Goal: Task Accomplishment & Management: Use online tool/utility

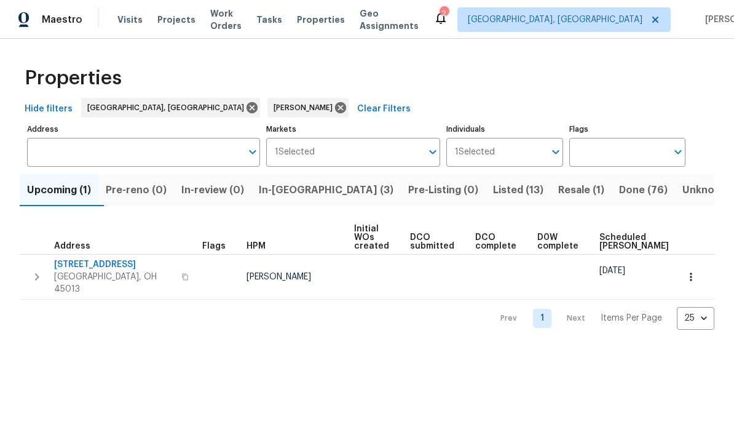
click at [493, 194] on span "Listed (13)" at bounding box center [518, 189] width 50 height 17
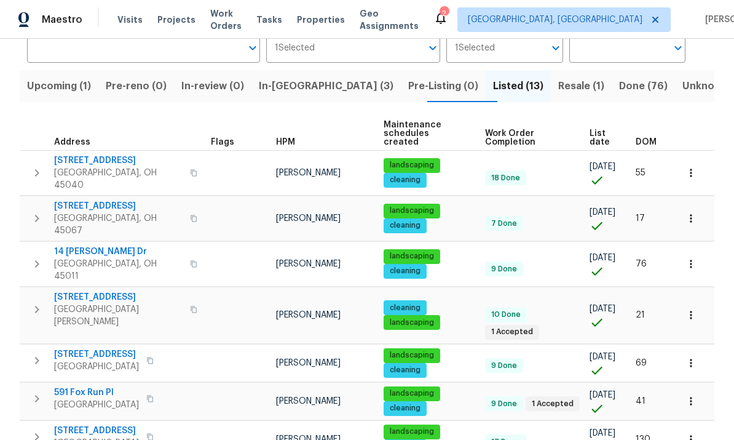
scroll to position [103, 0]
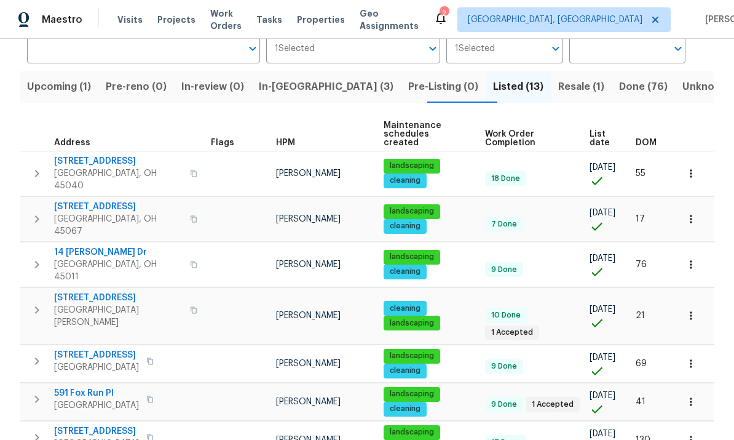
click at [84, 213] on span "Trenton, OH 45067" at bounding box center [118, 225] width 128 height 25
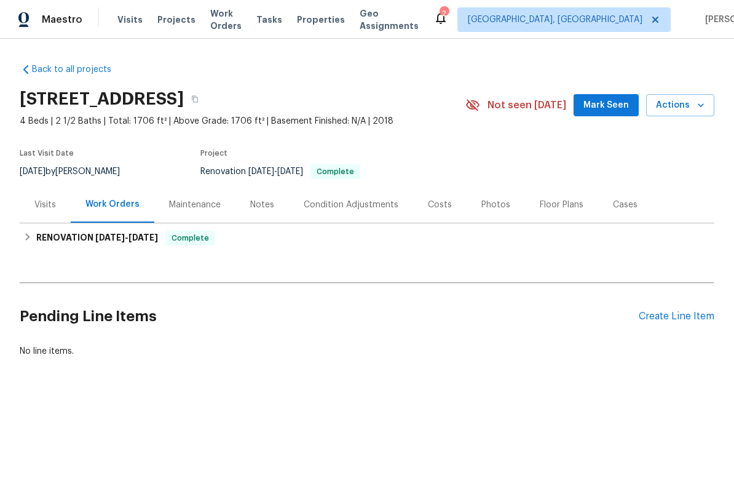
click at [686, 321] on div "Create Line Item" at bounding box center [677, 316] width 76 height 12
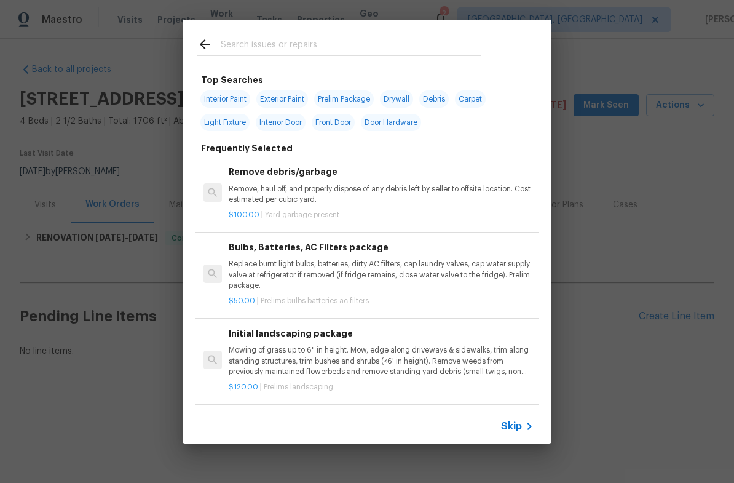
click at [409, 31] on div at bounding box center [339, 44] width 313 height 49
click at [374, 41] on input "text" at bounding box center [351, 46] width 261 height 18
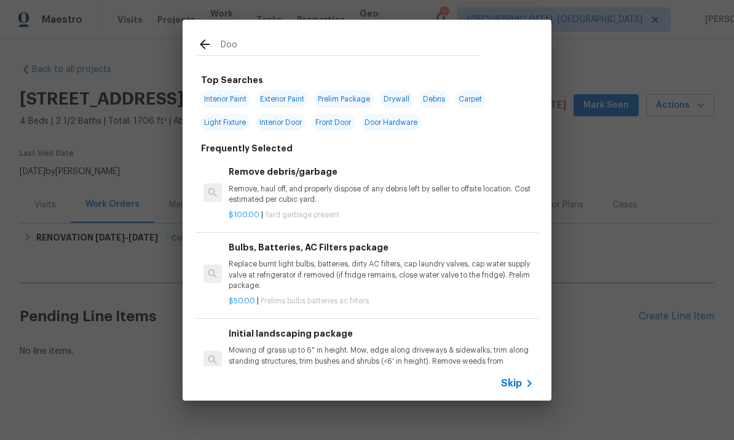
type input "Door"
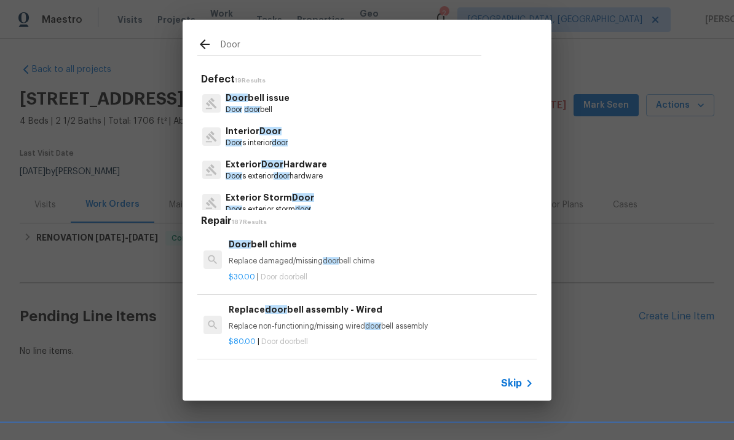
click at [316, 173] on p "Door s exterior door hardware" at bounding box center [276, 176] width 101 height 10
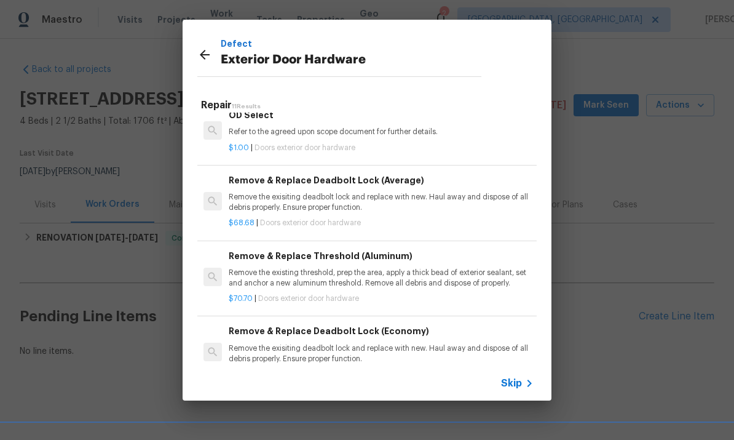
scroll to position [477, 0]
click at [325, 213] on div "$68.68 | Doors exterior door hardware" at bounding box center [381, 220] width 305 height 15
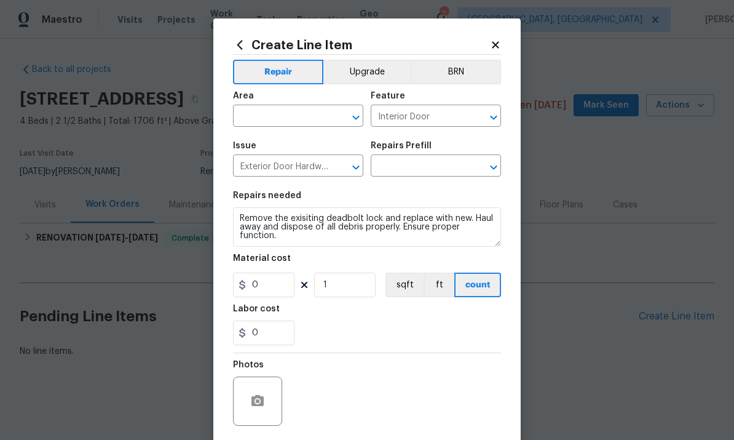
type input "Remove & Replace Deadbolt Lock (Average) $68.68"
type input "68.68"
click at [301, 119] on input "text" at bounding box center [281, 117] width 96 height 19
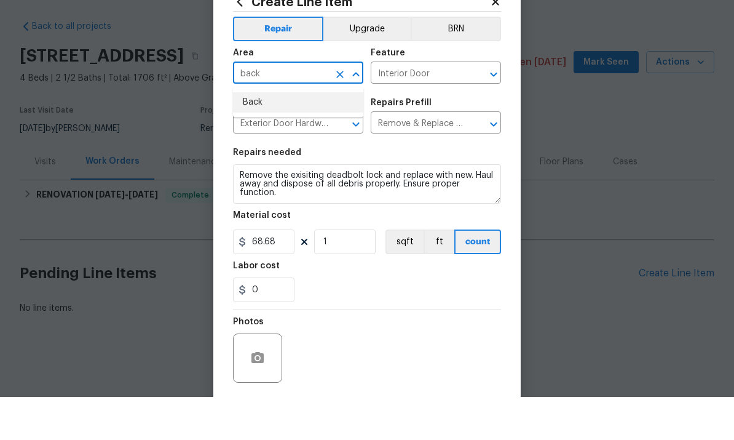
click at [253, 135] on li "Back" at bounding box center [298, 145] width 130 height 20
type input "Back"
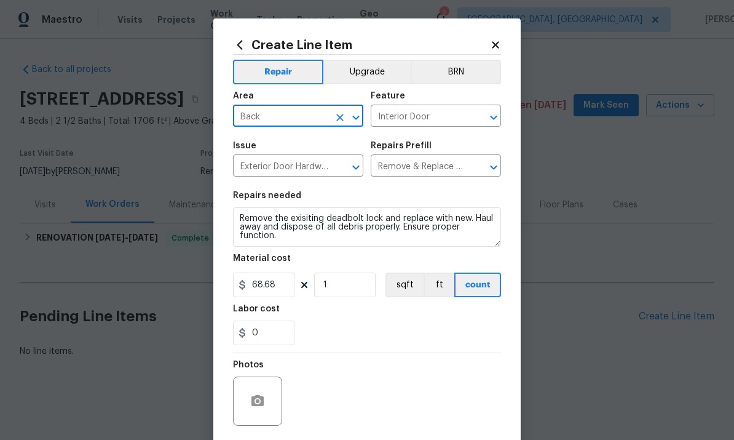
click at [408, 221] on textarea "Remove the exisiting deadbolt lock and replace with new. Haul away and dispose …" at bounding box center [367, 226] width 268 height 39
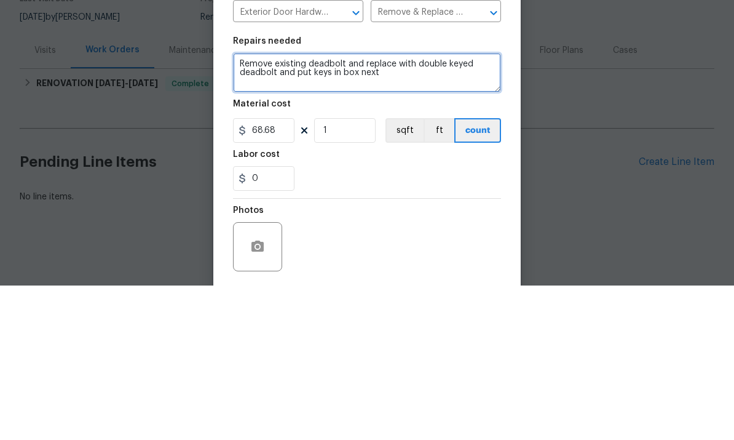
click at [343, 207] on textarea "Remove existing deadbolt and replace with double keyed deadbolt and put keys in…" at bounding box center [367, 226] width 268 height 39
click at [347, 207] on textarea "Remove existing deadbolt and replace with double keyed deadbolt and put keys in…" at bounding box center [367, 226] width 268 height 39
click at [434, 207] on textarea "Remove existing deadbolt and replace with double keyed deadbolt and put keys in…" at bounding box center [367, 226] width 268 height 39
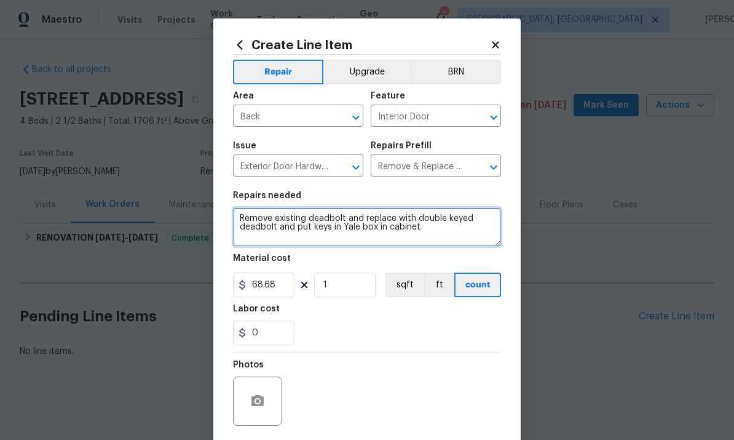
type textarea "Remove existing deadbolt and replace with double keyed deadbolt and put keys in…"
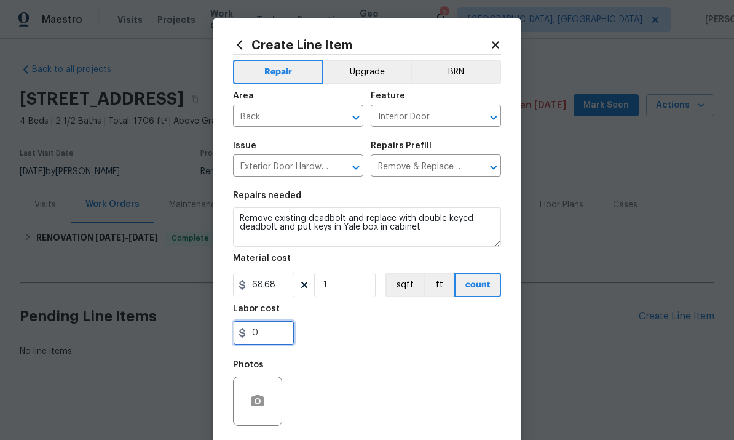
click at [280, 327] on input "0" at bounding box center [263, 332] width 61 height 25
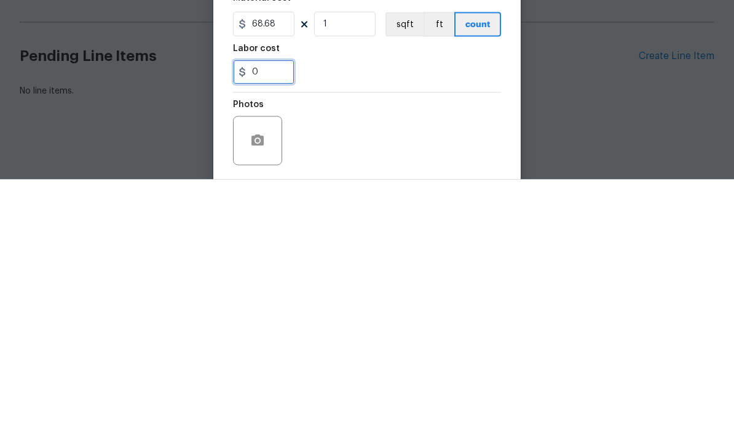
click at [291, 320] on input "0" at bounding box center [263, 332] width 61 height 25
type input "7"
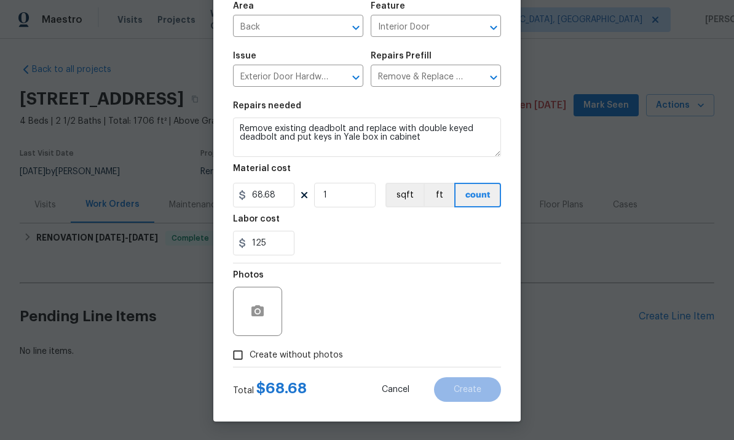
scroll to position [92, 0]
type input "125"
click at [243, 355] on input "Create without photos" at bounding box center [237, 354] width 23 height 23
checkbox input "true"
click at [363, 300] on textarea at bounding box center [396, 310] width 209 height 49
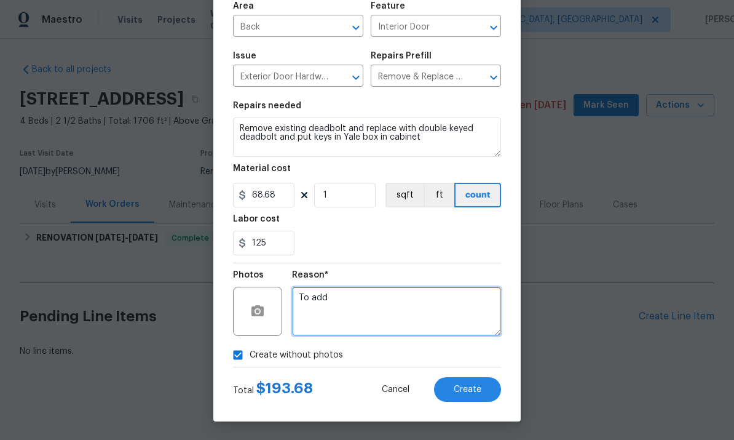
type textarea "To add"
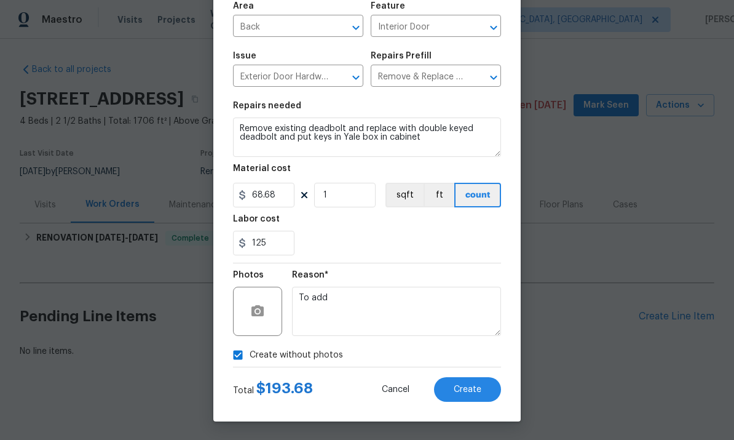
click at [479, 392] on span "Create" at bounding box center [468, 389] width 28 height 9
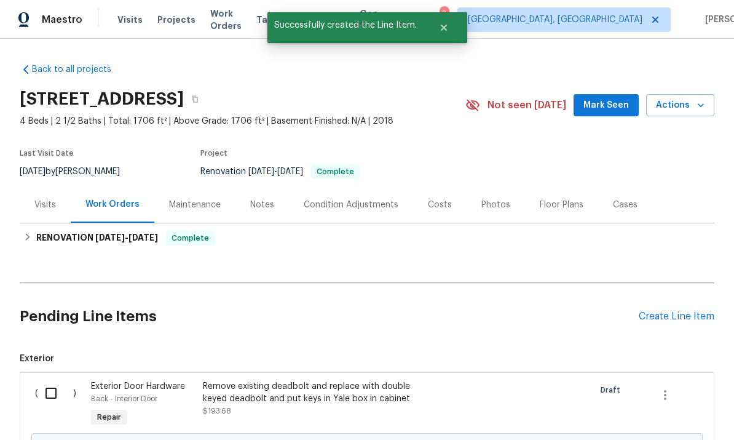
click at [58, 401] on input "checkbox" at bounding box center [55, 393] width 35 height 26
checkbox input "true"
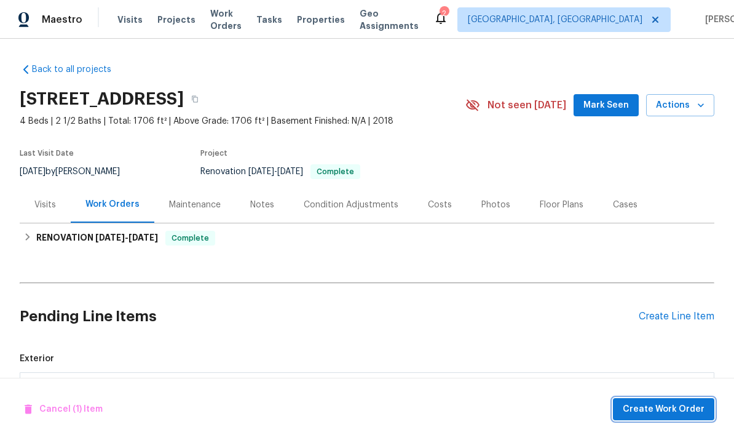
click at [658, 408] on span "Create Work Order" at bounding box center [664, 408] width 82 height 15
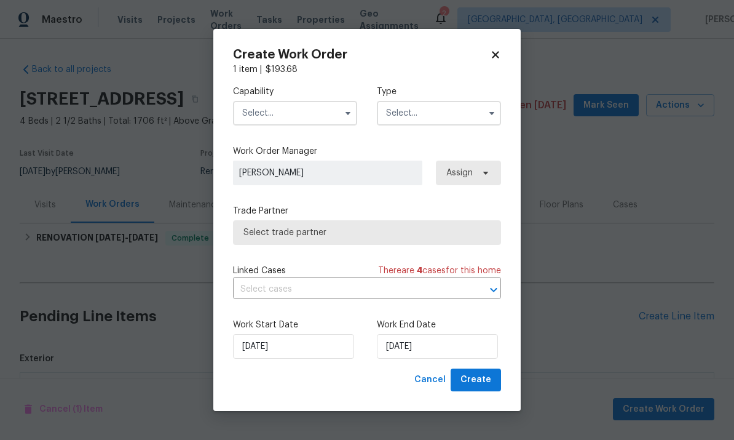
click at [302, 107] on input "text" at bounding box center [295, 113] width 124 height 25
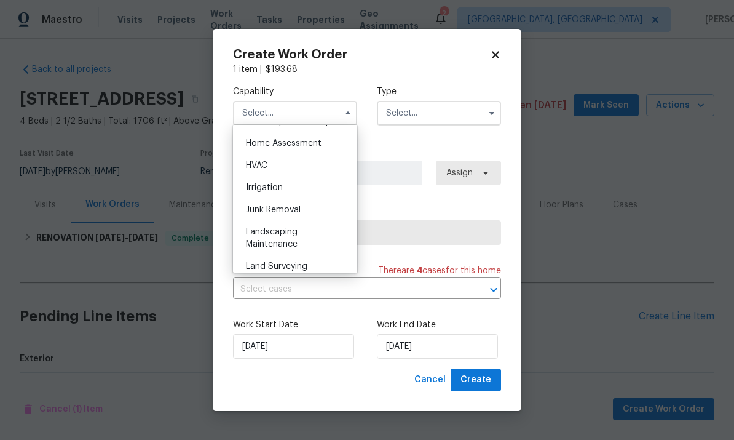
scroll to position [722, 0]
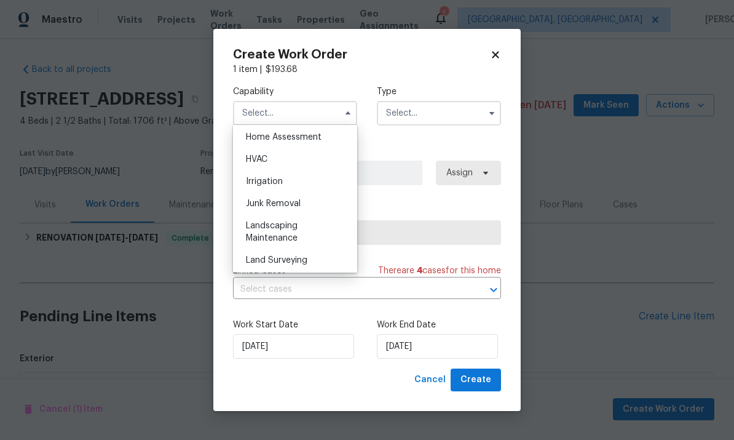
click at [311, 200] on div "Junk Removal" at bounding box center [295, 203] width 118 height 22
type input "Junk Removal"
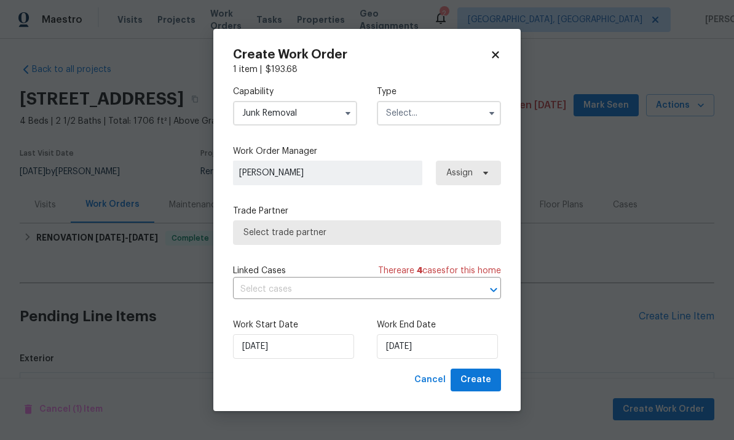
click at [420, 114] on input "text" at bounding box center [439, 113] width 124 height 25
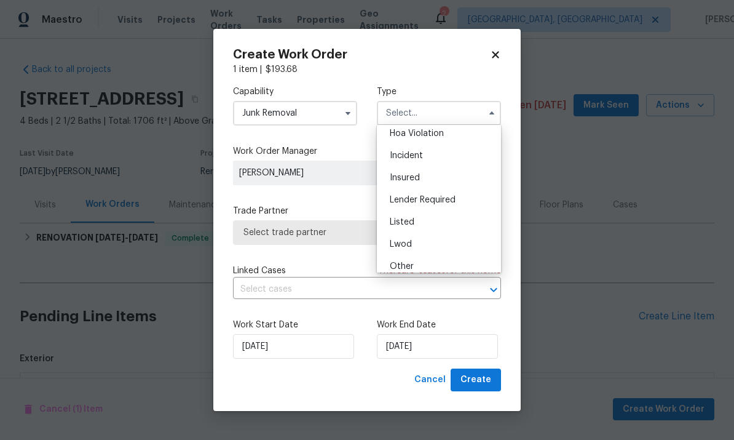
scroll to position [31, 0]
click at [425, 218] on div "Listed" at bounding box center [439, 218] width 118 height 22
type input "Listed"
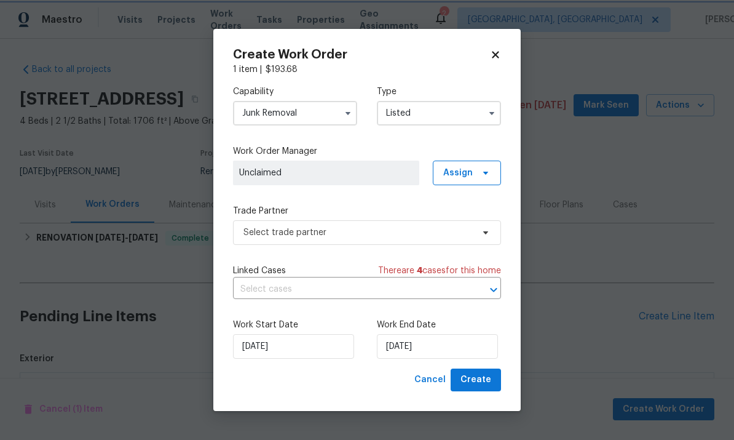
scroll to position [0, 0]
click at [428, 338] on input "10/14/2025" at bounding box center [437, 346] width 121 height 25
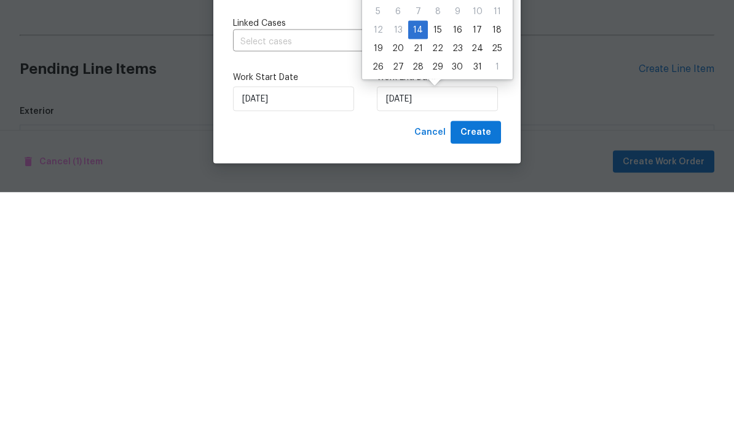
click at [447, 269] on div "16" at bounding box center [457, 277] width 20 height 17
type input "10/16/2025"
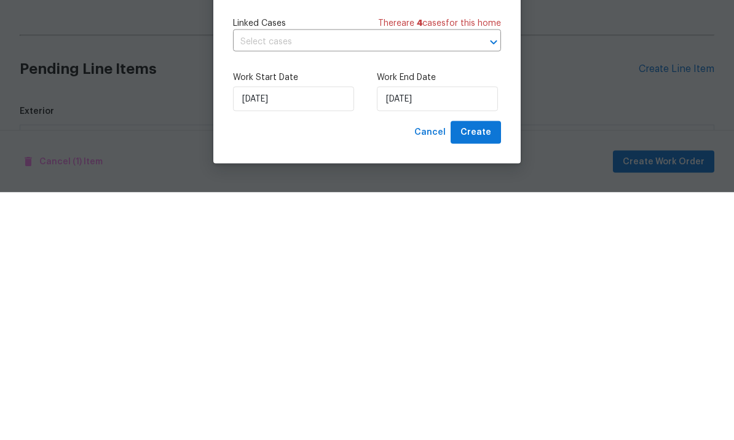
scroll to position [46, 0]
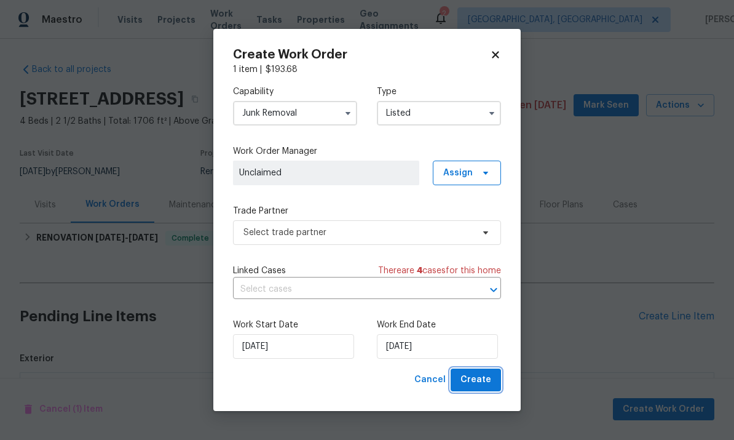
click at [487, 377] on span "Create" at bounding box center [475, 379] width 31 height 15
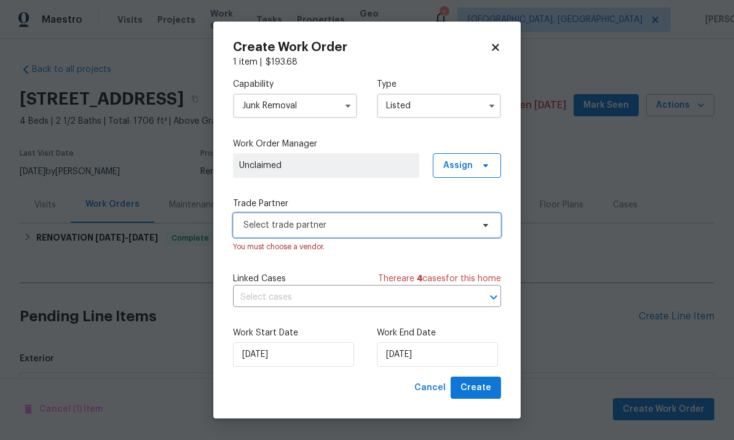
click at [390, 213] on span "Select trade partner" at bounding box center [367, 225] width 268 height 25
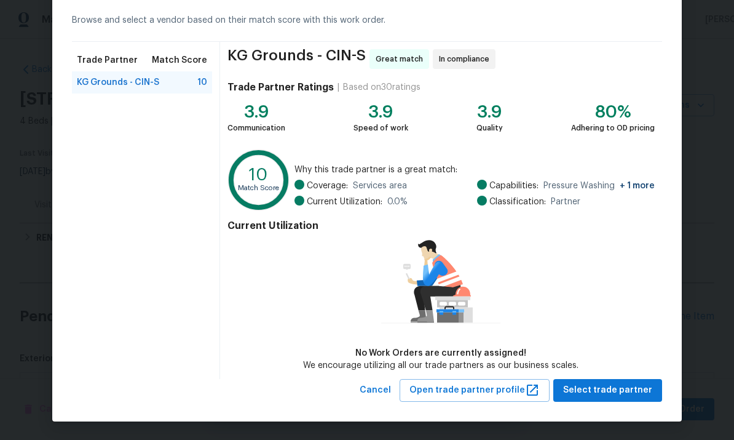
scroll to position [53, 0]
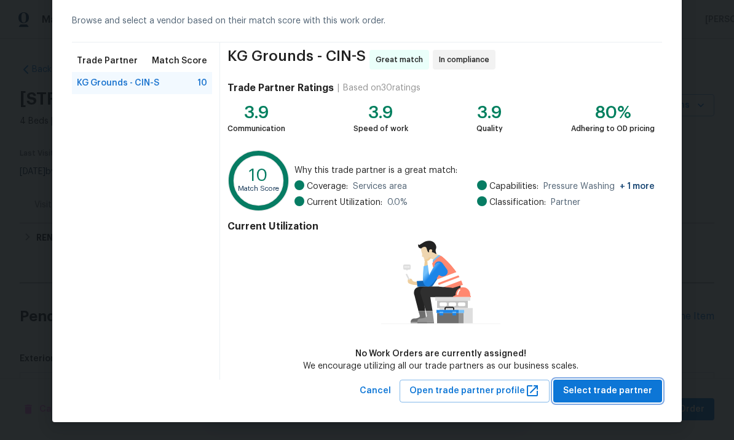
click at [610, 387] on span "Select trade partner" at bounding box center [607, 390] width 89 height 15
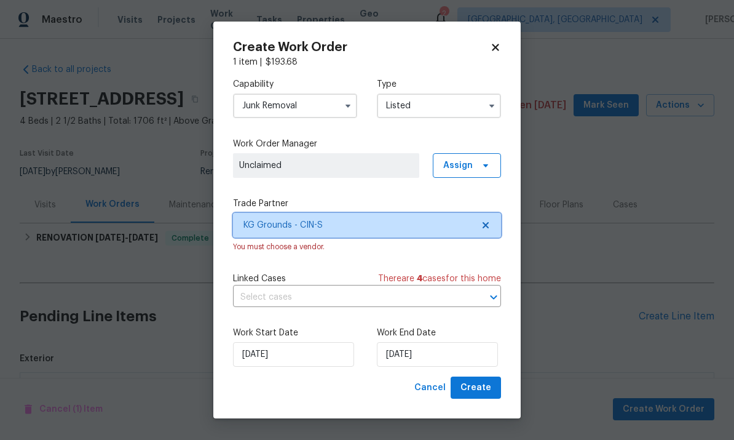
scroll to position [0, 0]
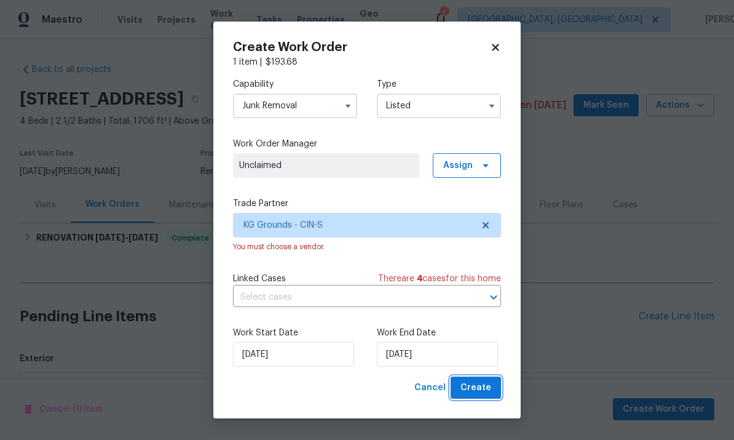
click at [482, 385] on span "Create" at bounding box center [475, 387] width 31 height 15
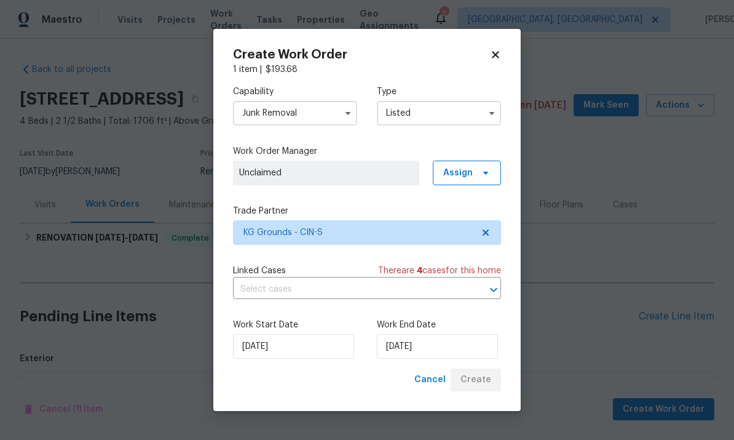
checkbox input "false"
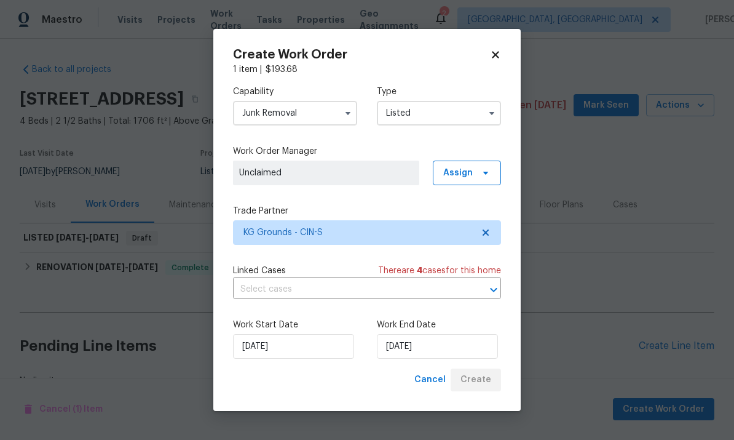
scroll to position [30, 0]
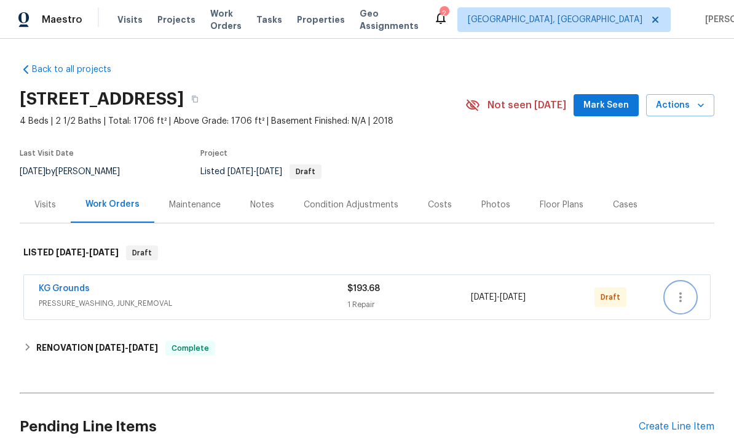
click at [683, 297] on icon "button" at bounding box center [680, 297] width 15 height 15
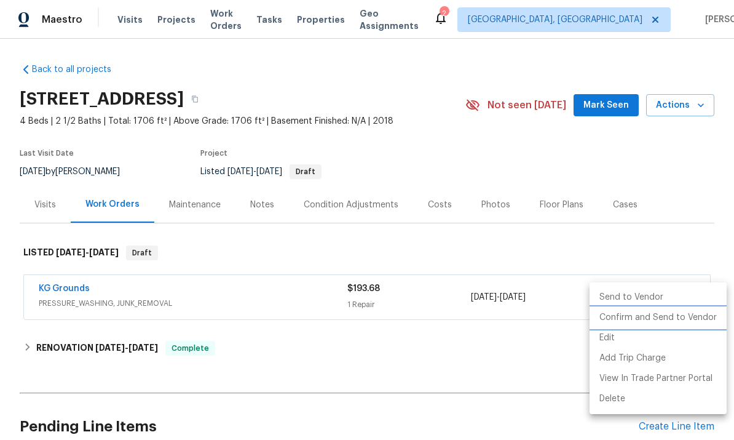
click at [679, 316] on li "Confirm and Send to Vendor" at bounding box center [657, 317] width 137 height 20
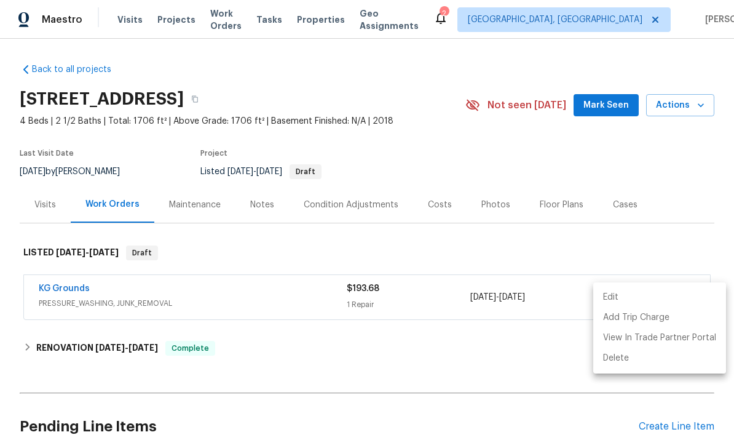
click at [687, 165] on div at bounding box center [367, 220] width 734 height 440
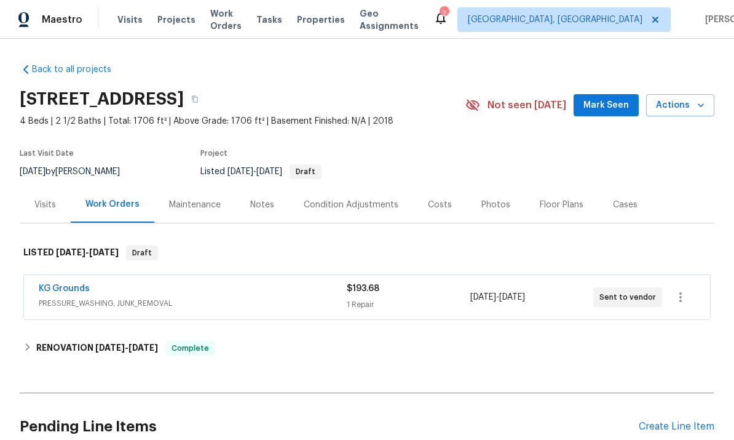
click at [690, 108] on span "Actions" at bounding box center [680, 105] width 49 height 15
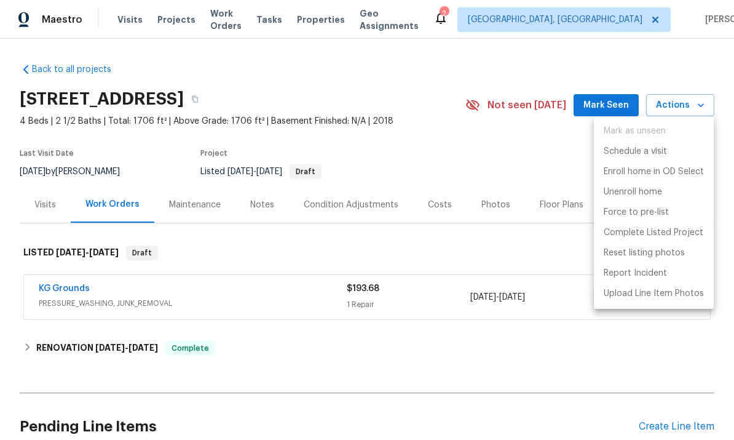
click at [516, 174] on div at bounding box center [367, 220] width 734 height 440
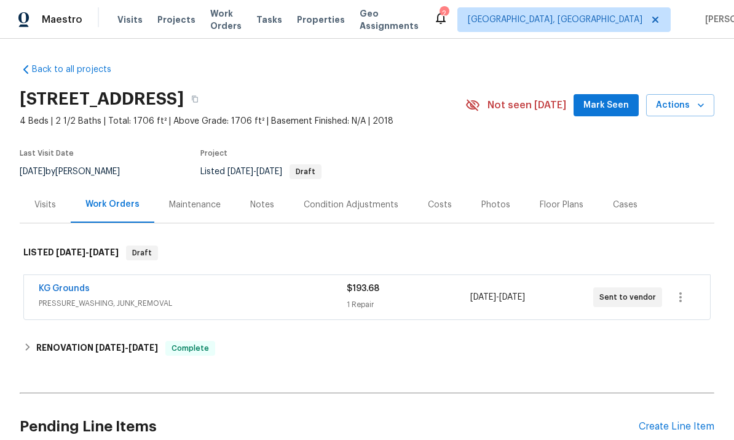
click at [71, 292] on link "KG Grounds" at bounding box center [64, 288] width 51 height 9
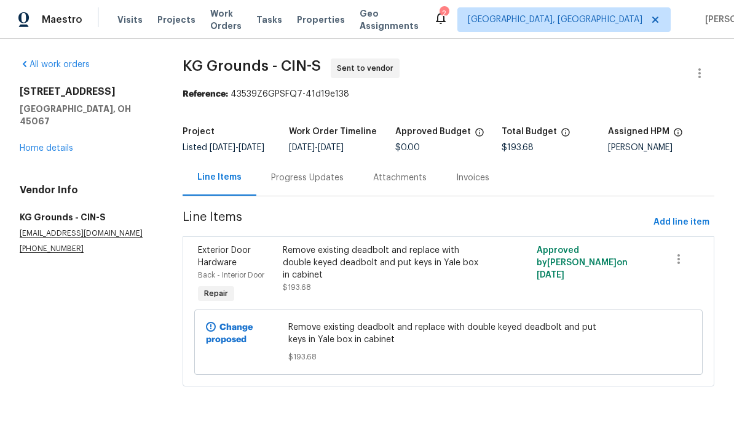
click at [350, 273] on div "Remove existing deadbolt and replace with double keyed deadbolt and put keys in…" at bounding box center [385, 262] width 204 height 37
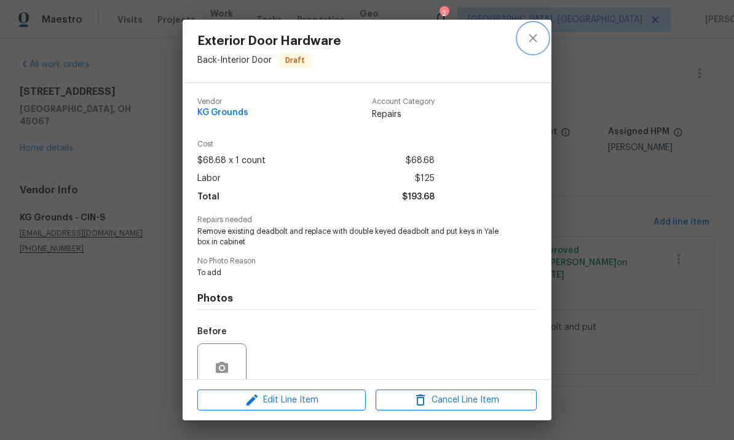
click at [522, 40] on button "close" at bounding box center [533, 38] width 30 height 30
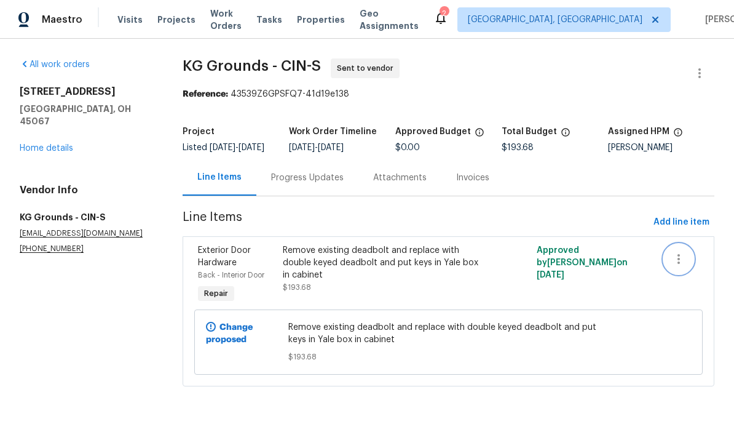
click at [682, 266] on icon "button" at bounding box center [678, 258] width 15 height 15
click at [709, 164] on div at bounding box center [367, 220] width 734 height 440
click at [700, 64] on button "button" at bounding box center [700, 73] width 30 height 30
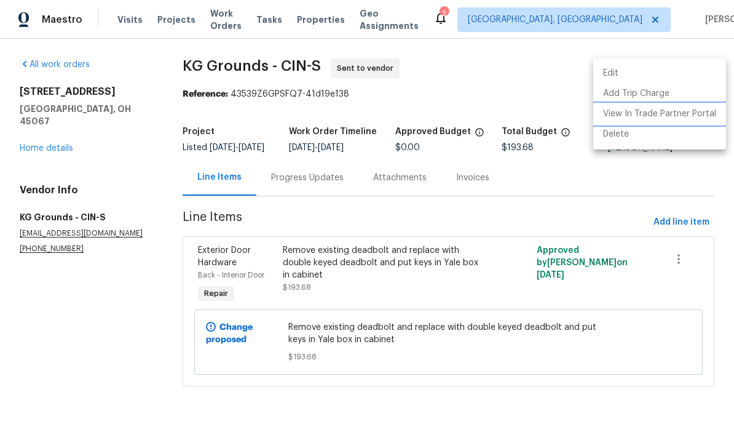
click at [687, 111] on li "View In Trade Partner Portal" at bounding box center [659, 114] width 133 height 20
